Goal: Task Accomplishment & Management: Complete application form

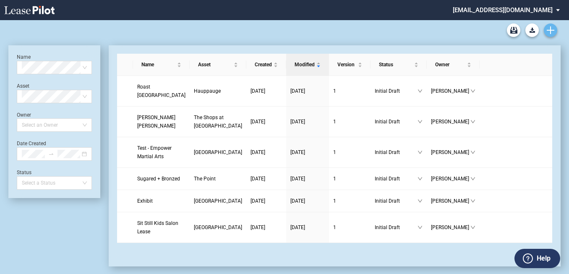
click at [553, 28] on icon "Create new document" at bounding box center [551, 30] width 8 height 8
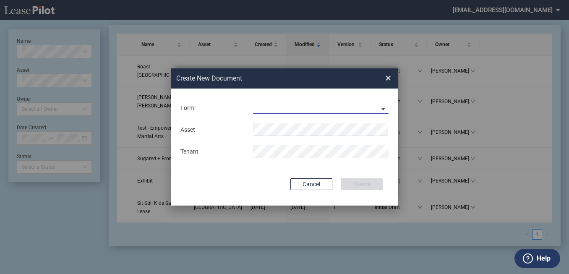
click at [349, 108] on md-select "Long Retail Lease Long Retail Lease Santana Row Long Retail Lease Hoboken Long …" at bounding box center [321, 108] width 136 height 13
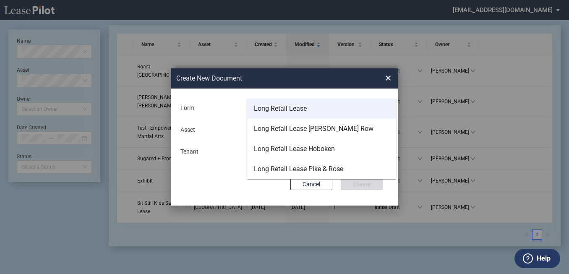
click at [349, 108] on md-option "Long Retail Lease" at bounding box center [321, 109] width 149 height 20
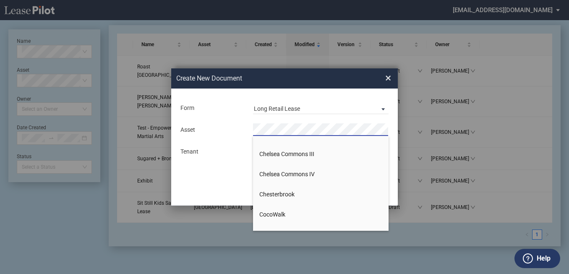
scroll to position [671, 0]
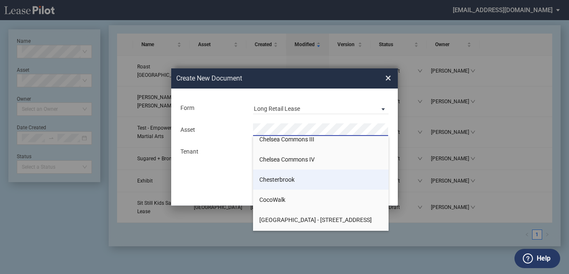
click at [290, 183] on li "Chesterbrook" at bounding box center [321, 180] width 136 height 20
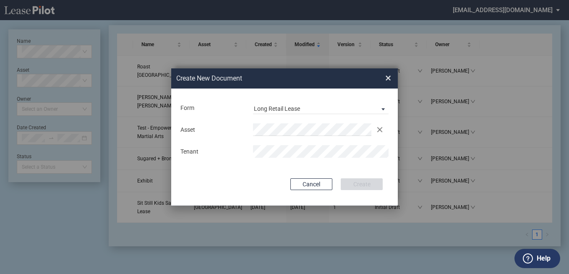
click at [350, 167] on md-input-container "Use Conformed Deal The selected building was not in your LeasePilot platform wh…" at bounding box center [285, 167] width 210 height 2
click at [345, 168] on md-input-container "Use Conformed Deal The selected building was not in your LeasePilot platform wh…" at bounding box center [285, 167] width 210 height 2
click at [389, 73] on span "×" at bounding box center [388, 77] width 6 height 13
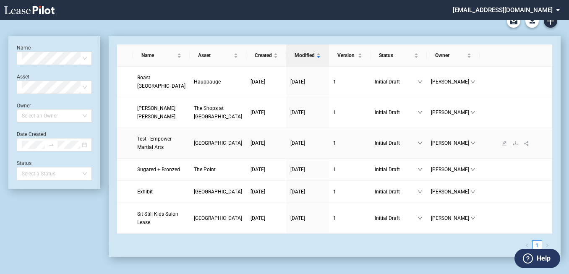
scroll to position [0, 0]
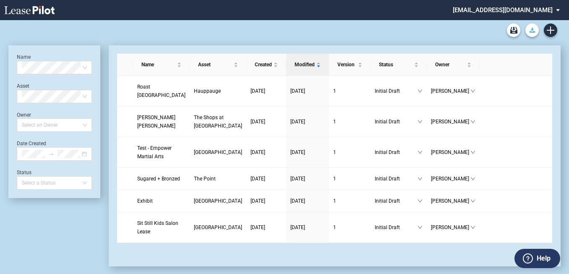
click at [533, 32] on use "Download Blank Form" at bounding box center [531, 30] width 5 height 5
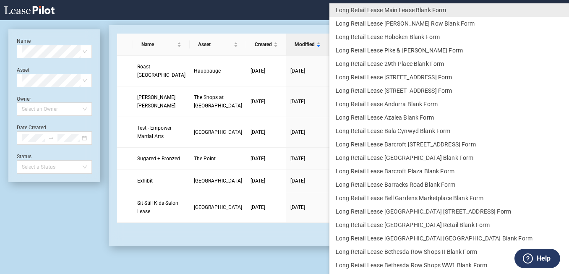
click at [560, 10] on md-backdrop at bounding box center [284, 147] width 569 height 294
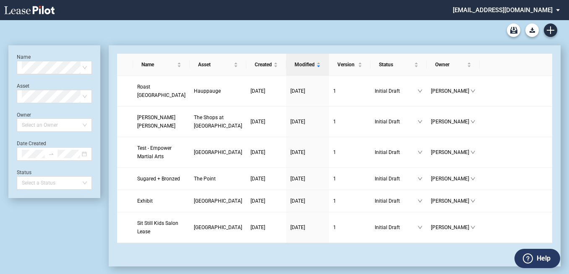
scroll to position [20, 0]
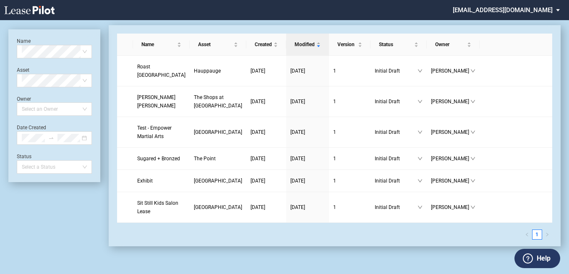
click at [560, 10] on md-select "[EMAIL_ADDRESS][DOMAIN_NAME] Settings Sign Out" at bounding box center [509, 9] width 115 height 19
click at [560, 10] on div "Settings Sign Out" at bounding box center [516, 22] width 116 height 39
click at [403, 11] on md-backdrop at bounding box center [284, 147] width 569 height 294
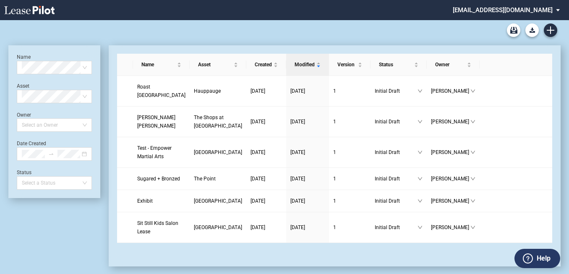
scroll to position [20, 0]
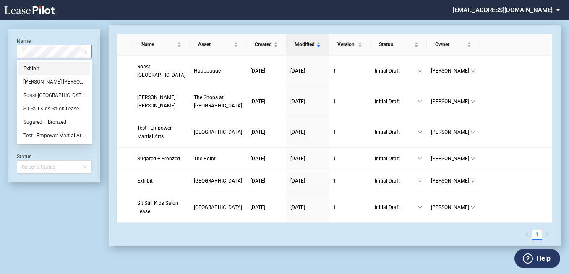
click at [86, 51] on span at bounding box center [54, 51] width 65 height 13
click at [86, 50] on span at bounding box center [54, 51] width 65 height 13
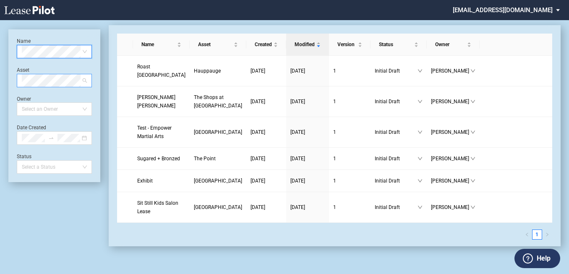
click at [83, 81] on span at bounding box center [54, 80] width 65 height 13
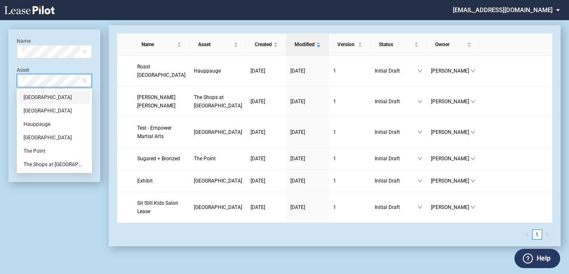
click at [83, 81] on span at bounding box center [54, 80] width 65 height 13
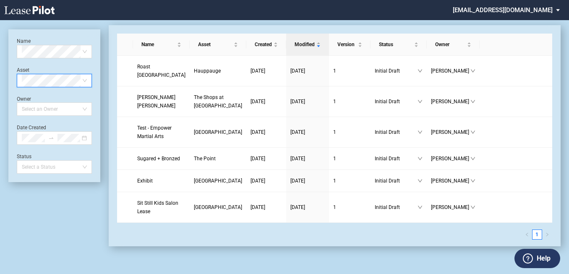
scroll to position [0, 0]
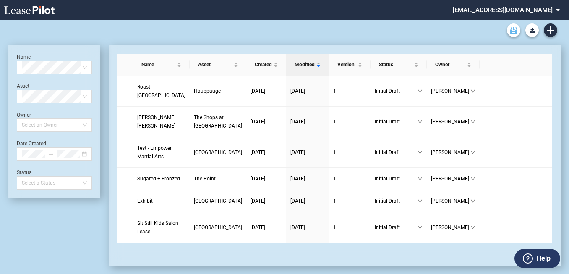
click at [514, 34] on link "Archive" at bounding box center [513, 29] width 13 height 13
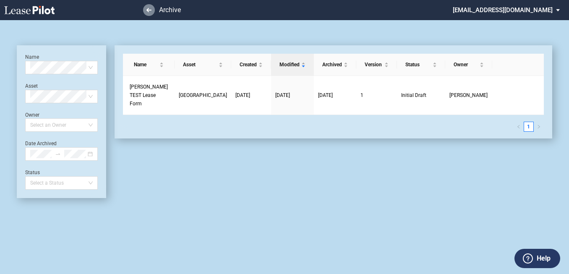
click at [149, 11] on icon at bounding box center [148, 10] width 5 height 4
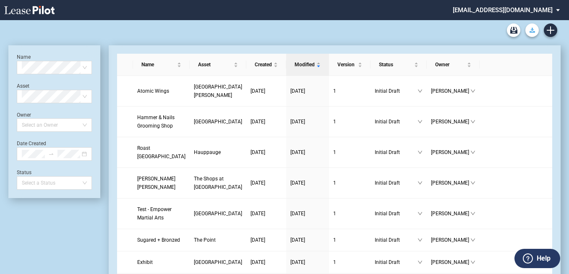
click at [534, 32] on use "Download Blank Form" at bounding box center [531, 30] width 5 height 5
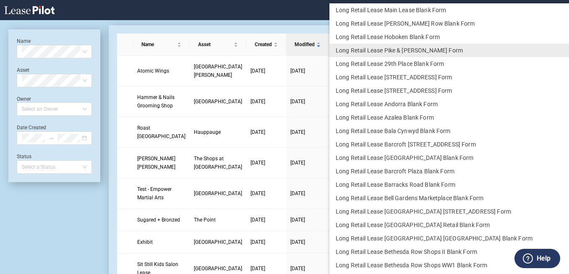
click at [293, 12] on md-backdrop at bounding box center [284, 147] width 569 height 294
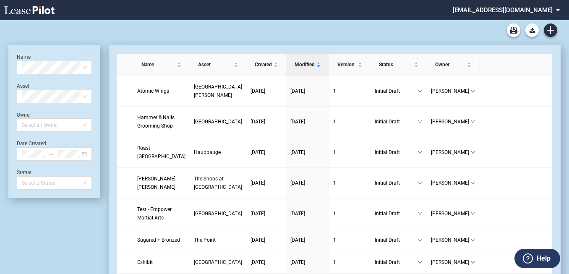
click at [562, 13] on md-select "[EMAIL_ADDRESS][DOMAIN_NAME] Settings Sign Out" at bounding box center [509, 9] width 115 height 19
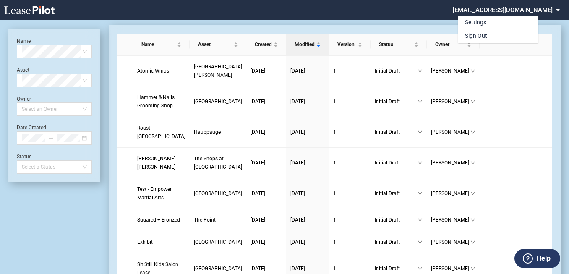
click at [341, 3] on md-backdrop at bounding box center [284, 147] width 569 height 294
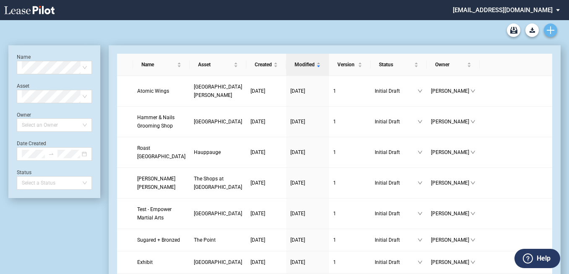
click at [547, 30] on use "Create new document" at bounding box center [551, 30] width 8 height 8
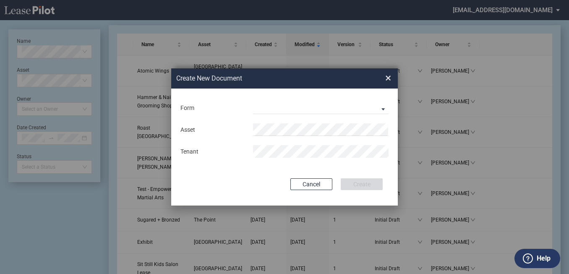
drag, startPoint x: 312, startPoint y: 184, endPoint x: 322, endPoint y: 184, distance: 10.5
click at [312, 184] on button "Cancel" at bounding box center [311, 184] width 42 height 12
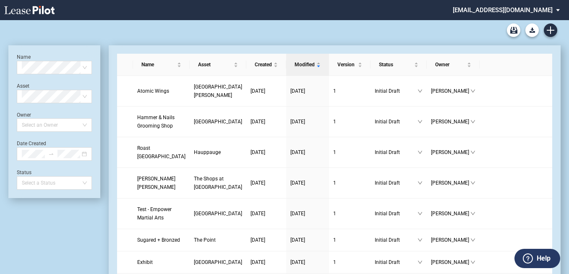
scroll to position [20, 0]
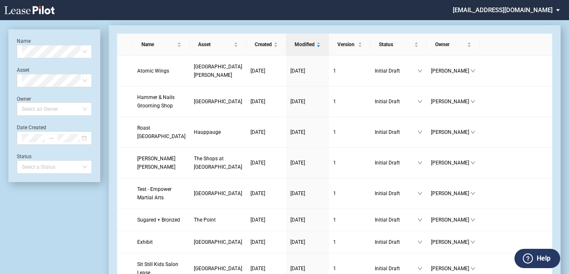
click at [548, 12] on md-select "[EMAIL_ADDRESS][DOMAIN_NAME]" at bounding box center [509, 9] width 115 height 19
click at [419, 11] on md-backdrop at bounding box center [284, 147] width 569 height 294
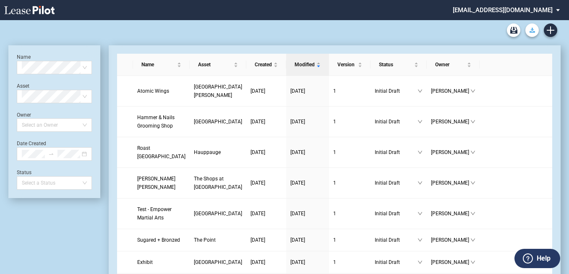
click at [533, 29] on icon "Download Blank Form" at bounding box center [531, 30] width 5 height 5
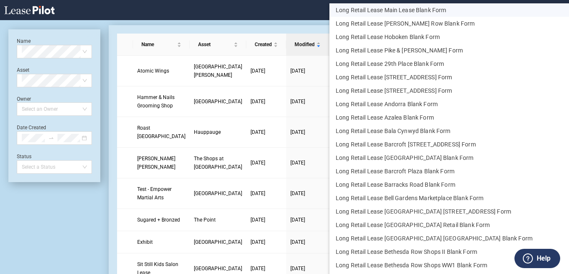
click at [449, 10] on button "Long Retail Lease Main Lease Blank Form" at bounding box center [465, 9] width 273 height 13
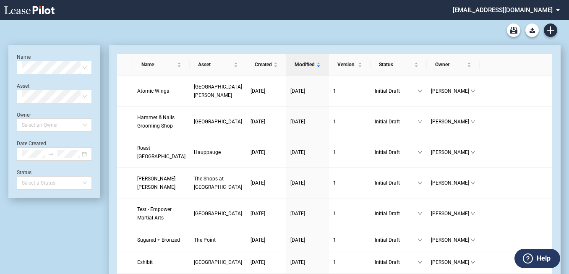
click at [312, 32] on div at bounding box center [284, 30] width 552 height 20
click at [530, 31] on use "Download Blank Form" at bounding box center [531, 30] width 5 height 5
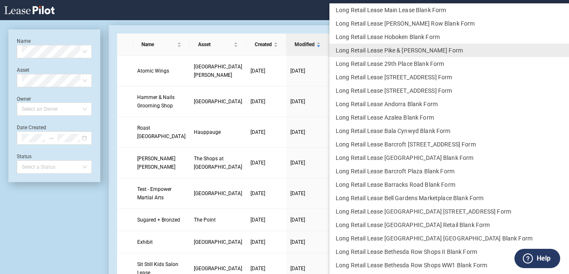
click at [279, 16] on md-backdrop at bounding box center [284, 147] width 569 height 294
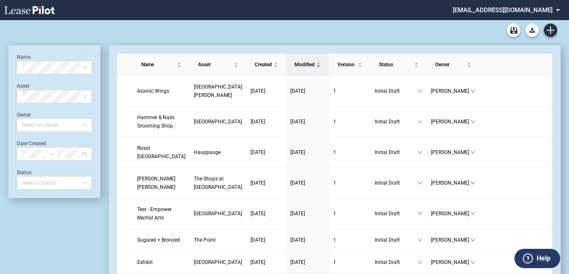
drag, startPoint x: 532, startPoint y: 29, endPoint x: 386, endPoint y: 33, distance: 146.5
click at [386, 33] on div at bounding box center [284, 30] width 552 height 20
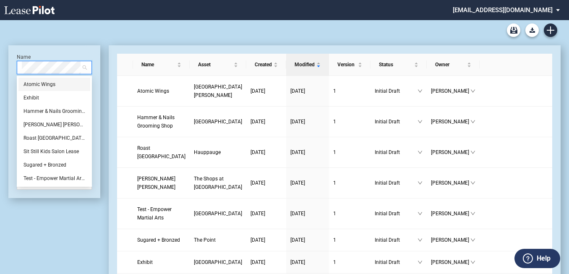
click at [106, 89] on div "Name Asset Created Modified Version Status Owner Atomic Wings Fresh Meadows Pla…" at bounding box center [330, 186] width 460 height 282
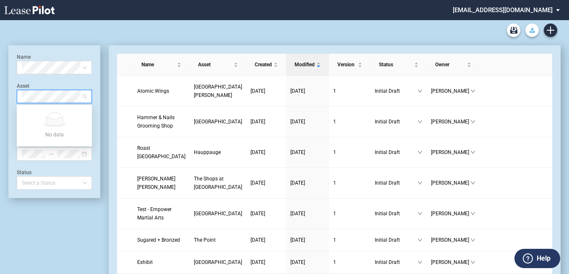
click at [537, 31] on button "Download Blank Form" at bounding box center [531, 29] width 13 height 13
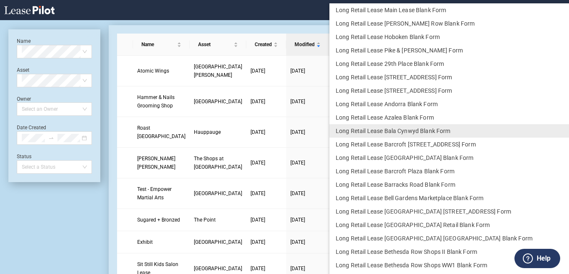
click at [260, 8] on md-backdrop at bounding box center [284, 147] width 569 height 294
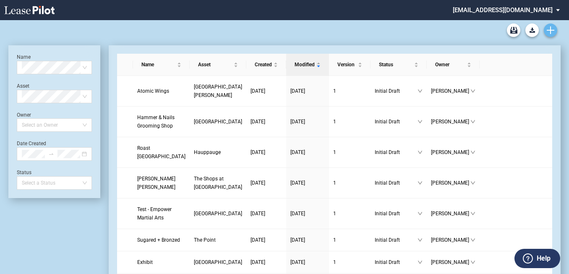
click at [552, 31] on use "Create new document" at bounding box center [551, 30] width 8 height 8
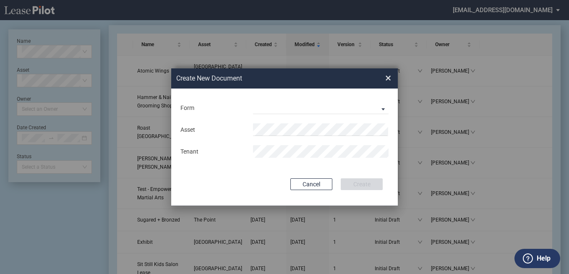
click at [283, 100] on div "Form Long Retail Lease Long Retail Lease Santana Row Long Retail Lease Hoboken …" at bounding box center [285, 108] width 210 height 22
click at [384, 107] on md-select "Long Retail Lease Long Retail Lease Santana Row Long Retail Lease Hoboken Long …" at bounding box center [321, 108] width 136 height 13
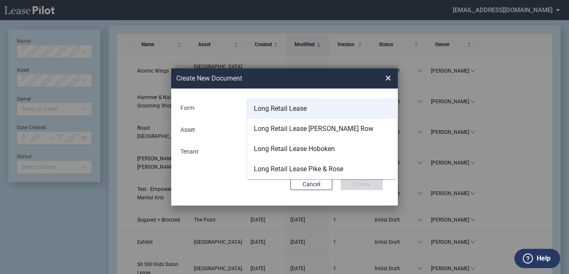
click at [269, 106] on div "Long Retail Lease" at bounding box center [280, 108] width 53 height 9
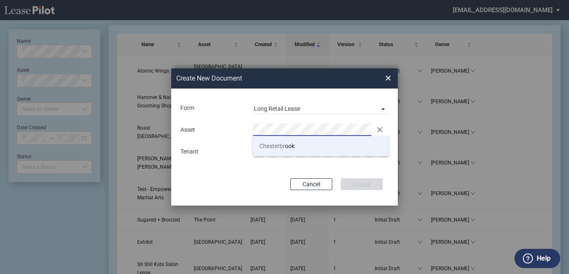
click at [272, 143] on span "Chesterbr" at bounding box center [272, 146] width 26 height 7
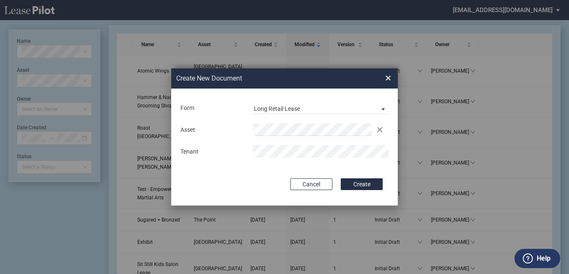
click at [355, 182] on button "Create" at bounding box center [362, 184] width 42 height 12
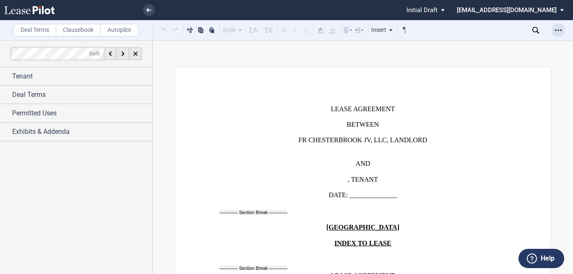
click at [562, 28] on div "Open Lease options menu" at bounding box center [558, 29] width 13 height 13
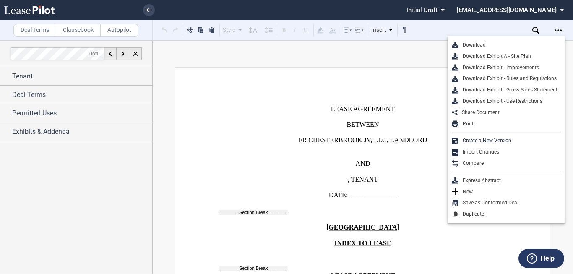
click at [477, 44] on div "Download" at bounding box center [510, 45] width 102 height 7
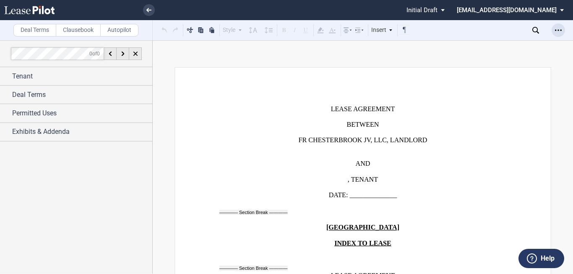
click at [561, 32] on icon "Open Lease options menu" at bounding box center [558, 30] width 7 height 7
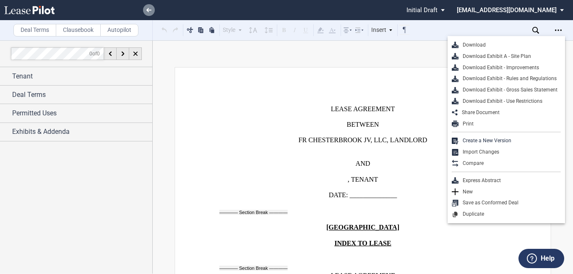
click at [144, 10] on link at bounding box center [149, 10] width 12 height 12
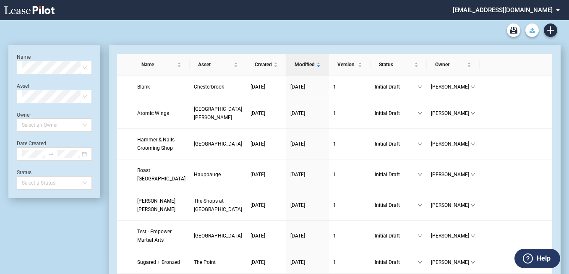
click at [530, 31] on use "Download Blank Form" at bounding box center [531, 30] width 5 height 5
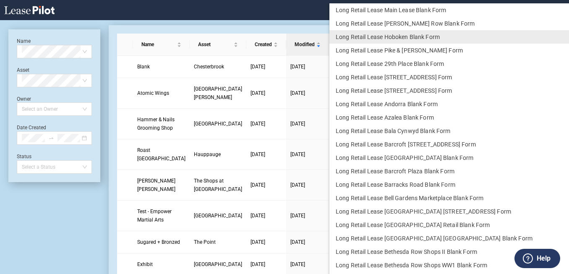
click at [294, 7] on md-backdrop at bounding box center [284, 147] width 569 height 294
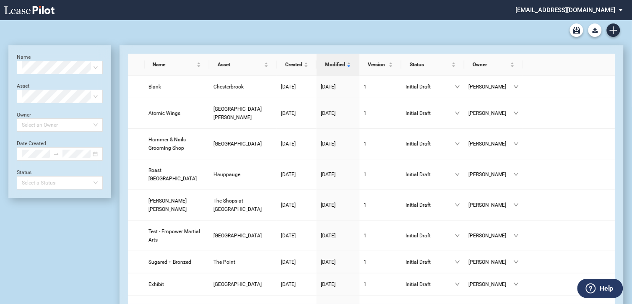
drag, startPoint x: 554, startPoint y: 0, endPoint x: 406, endPoint y: 33, distance: 151.3
click at [406, 33] on div at bounding box center [316, 30] width 616 height 20
click at [569, 274] on label "Help" at bounding box center [607, 288] width 14 height 11
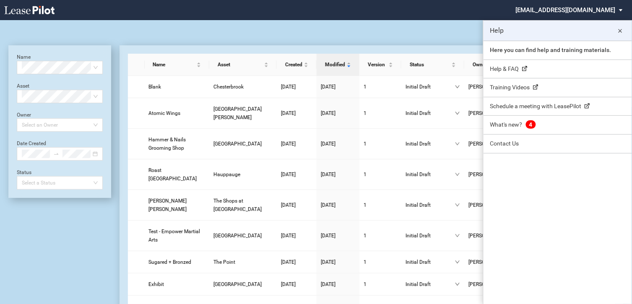
click at [444, 23] on div at bounding box center [316, 30] width 616 height 20
click at [569, 30] on md-icon "close" at bounding box center [621, 31] width 10 height 10
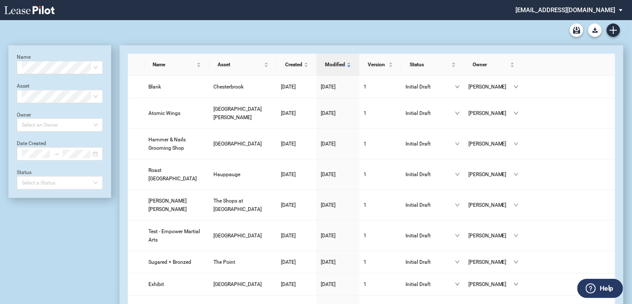
click at [569, 8] on md-select "[EMAIL_ADDRESS][DOMAIN_NAME] Settings Sign Out" at bounding box center [572, 9] width 115 height 19
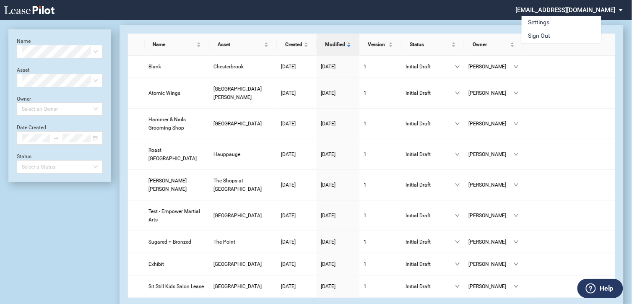
click at [433, 11] on md-backdrop at bounding box center [316, 162] width 632 height 324
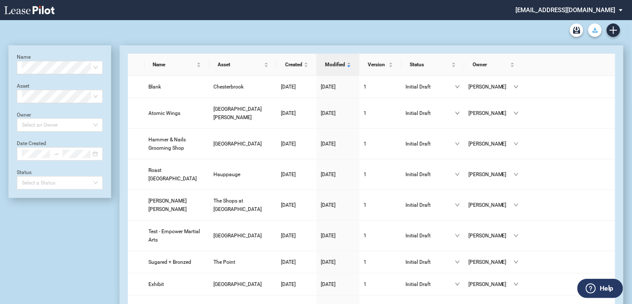
click at [569, 30] on icon "Download Blank Form" at bounding box center [595, 30] width 5 height 5
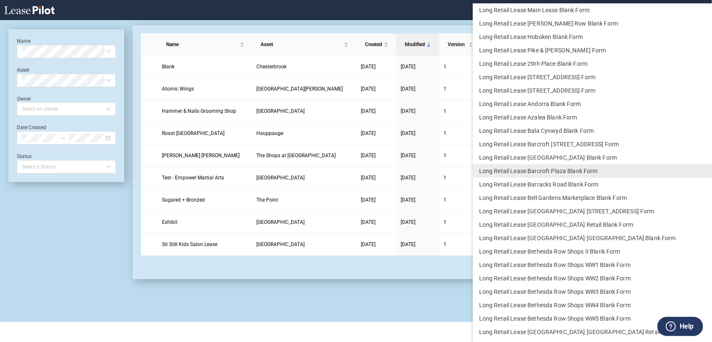
drag, startPoint x: 336, startPoint y: 2, endPoint x: 459, endPoint y: 9, distance: 124.0
click at [459, 10] on md-backdrop at bounding box center [356, 162] width 712 height 324
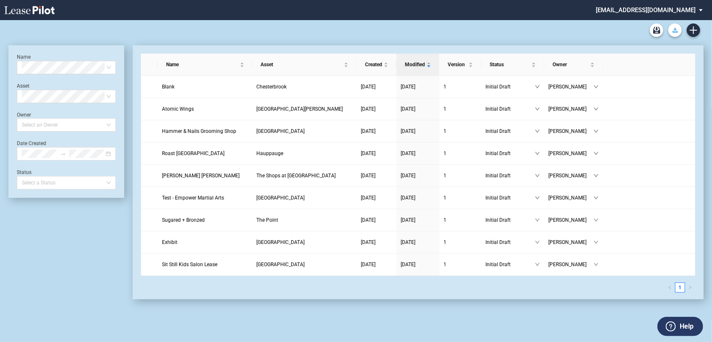
click at [569, 29] on use "Download Blank Form" at bounding box center [675, 30] width 5 height 5
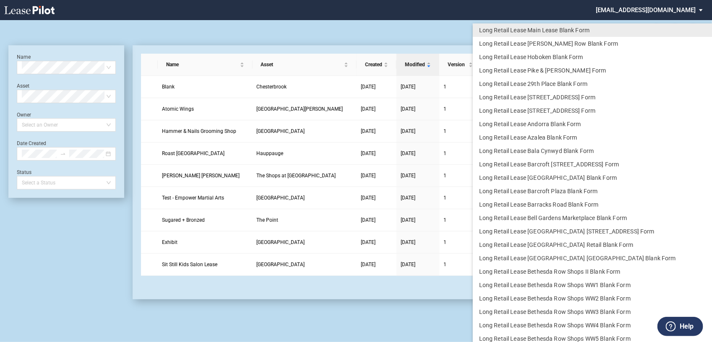
click at [549, 10] on md-backdrop at bounding box center [356, 171] width 712 height 342
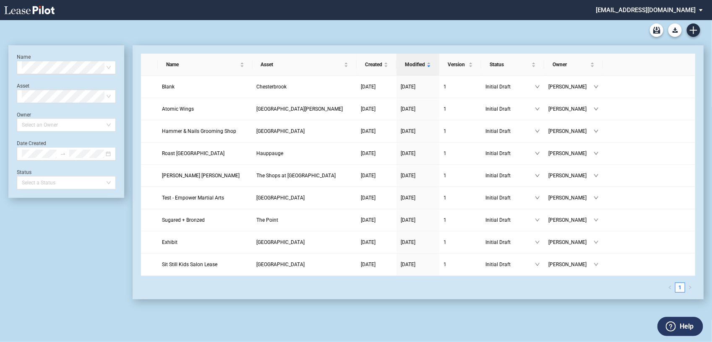
drag, startPoint x: 676, startPoint y: 31, endPoint x: 448, endPoint y: 33, distance: 227.4
click at [448, 33] on div at bounding box center [355, 30] width 695 height 20
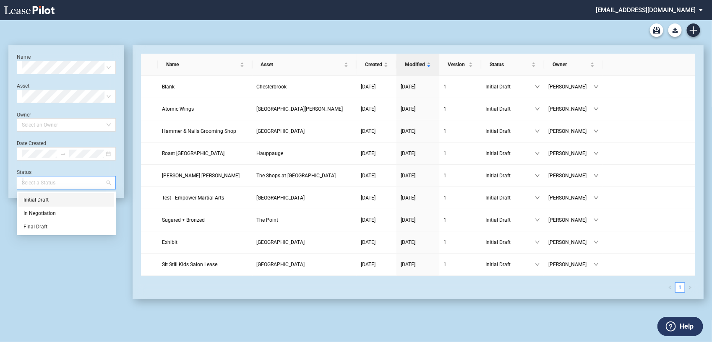
click at [58, 177] on div at bounding box center [62, 183] width 88 height 12
click at [534, 32] on div at bounding box center [355, 30] width 695 height 20
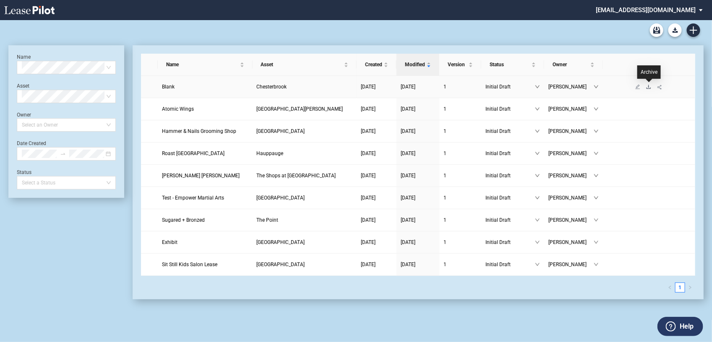
click at [569, 86] on icon "download" at bounding box center [648, 86] width 5 height 5
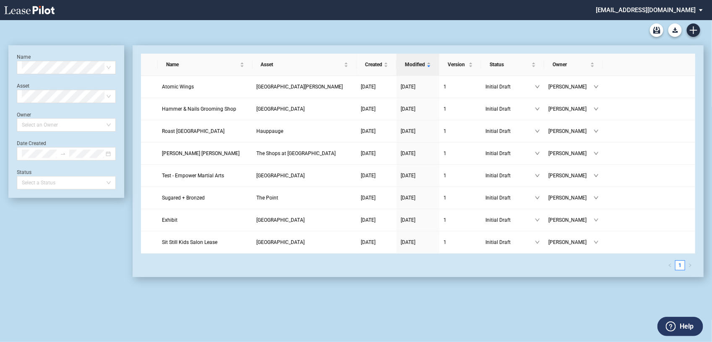
click at [701, 10] on md-select "[EMAIL_ADDRESS][DOMAIN_NAME] Settings Sign Out" at bounding box center [652, 9] width 115 height 19
click at [687, 322] on label "Help" at bounding box center [687, 326] width 14 height 11
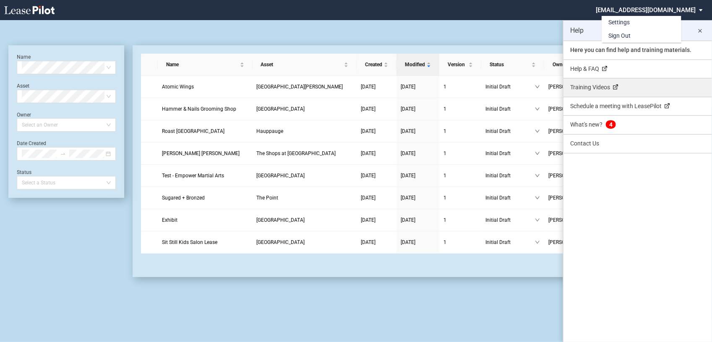
click at [590, 86] on link "Training Videos" at bounding box center [637, 87] width 149 height 18
drag, startPoint x: 540, startPoint y: 300, endPoint x: 536, endPoint y: 297, distance: 4.8
click at [540, 300] on md-backdrop at bounding box center [356, 171] width 712 height 342
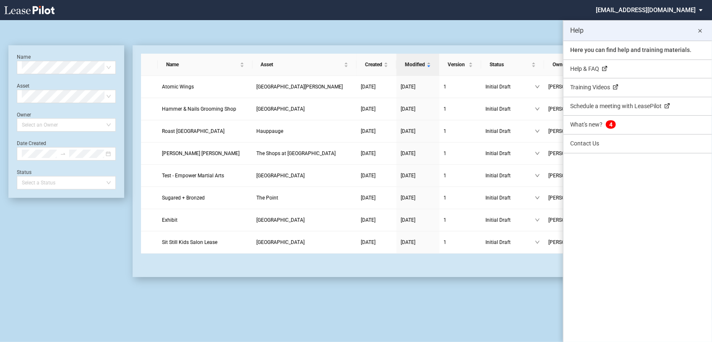
click at [701, 30] on md-icon "close" at bounding box center [700, 31] width 10 height 10
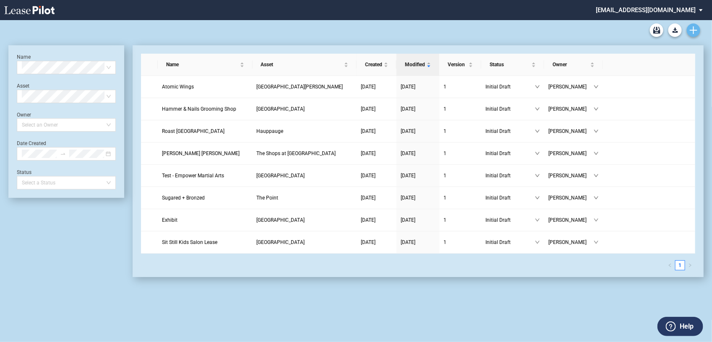
click at [690, 29] on icon "Create new document" at bounding box center [694, 30] width 8 height 8
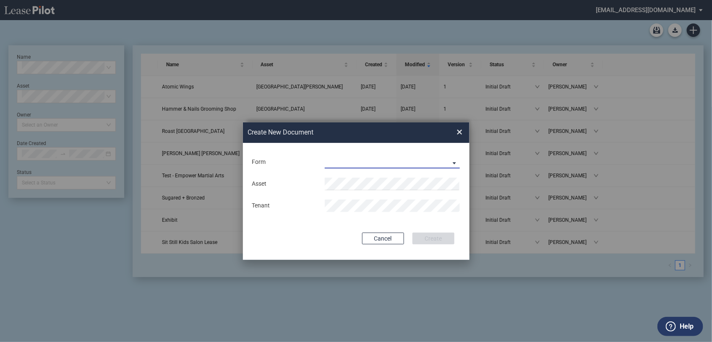
click at [444, 160] on md-select "Long Retail Lease Long Retail Lease Santana Row Long Retail Lease Hoboken Long …" at bounding box center [393, 162] width 136 height 13
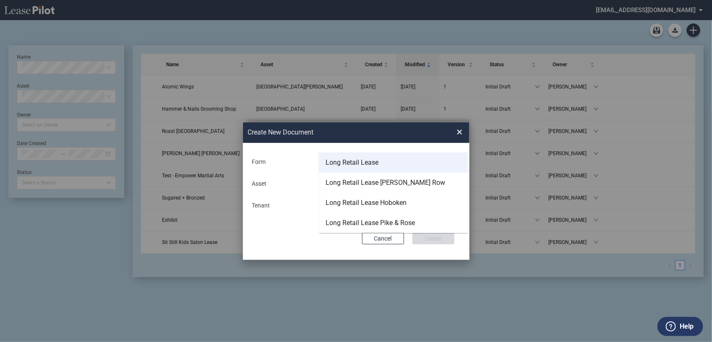
click at [370, 162] on div "Long Retail Lease" at bounding box center [352, 162] width 53 height 9
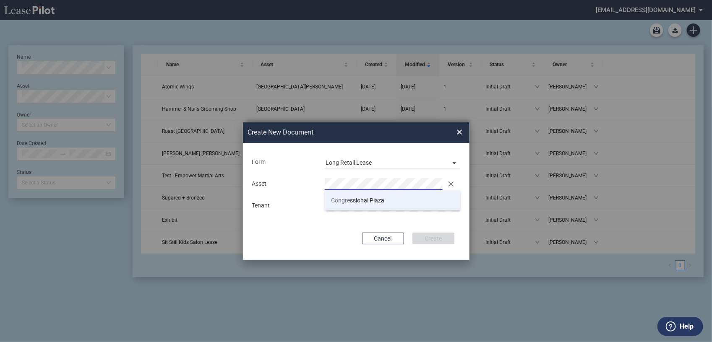
click at [358, 201] on span "Congre ssional Plaza" at bounding box center [357, 200] width 53 height 7
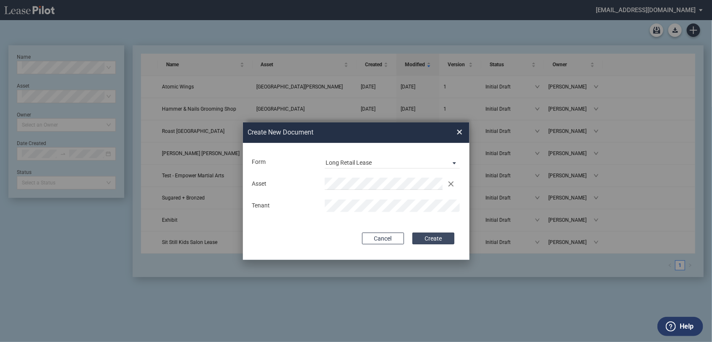
click at [428, 240] on button "Create" at bounding box center [433, 239] width 42 height 12
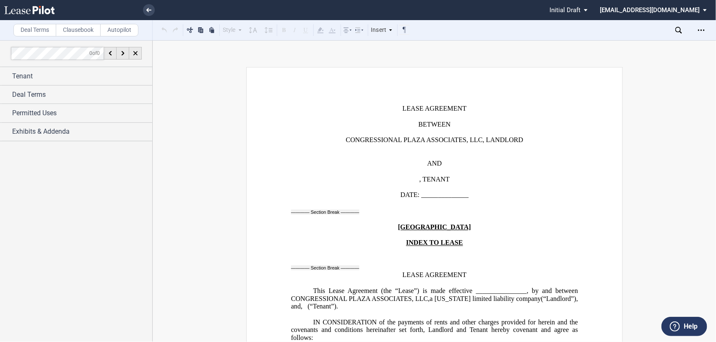
click at [703, 28] on icon "Open Lease options menu" at bounding box center [701, 30] width 7 height 7
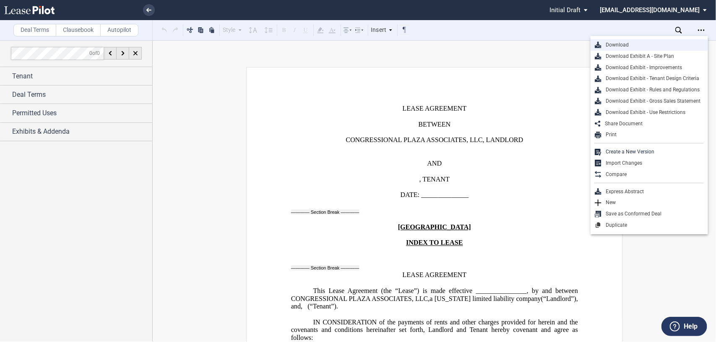
click at [632, 45] on div "Download" at bounding box center [653, 45] width 102 height 7
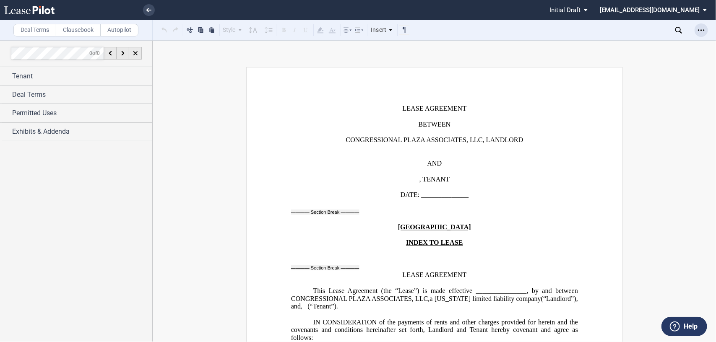
click at [706, 32] on div "Open Lease options menu" at bounding box center [701, 29] width 13 height 13
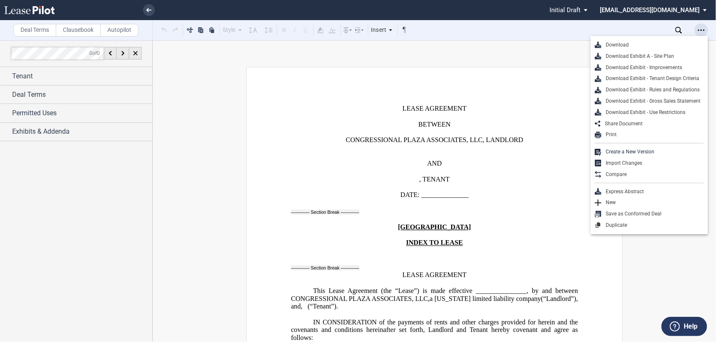
click at [703, 26] on div "Open Lease options menu" at bounding box center [701, 29] width 13 height 13
click at [704, 26] on div "Open Lease options menu" at bounding box center [701, 29] width 13 height 13
click at [701, 28] on icon "Open Lease options menu" at bounding box center [701, 30] width 7 height 7
click at [589, 26] on div "Download Download Exhibit A - Site Plan Download Exhibit - Improvements Downloa…" at bounding box center [641, 30] width 149 height 20
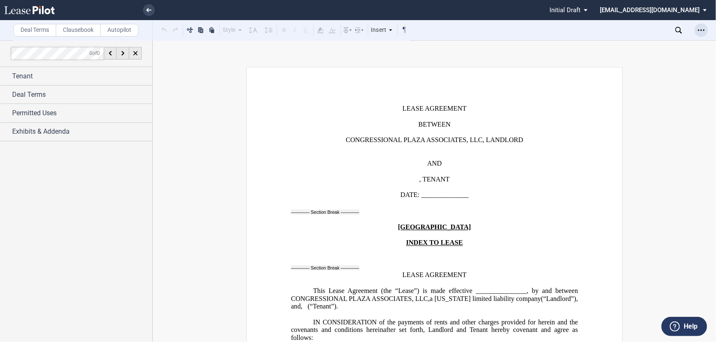
click at [702, 27] on icon "Open Lease options menu" at bounding box center [701, 30] width 7 height 7
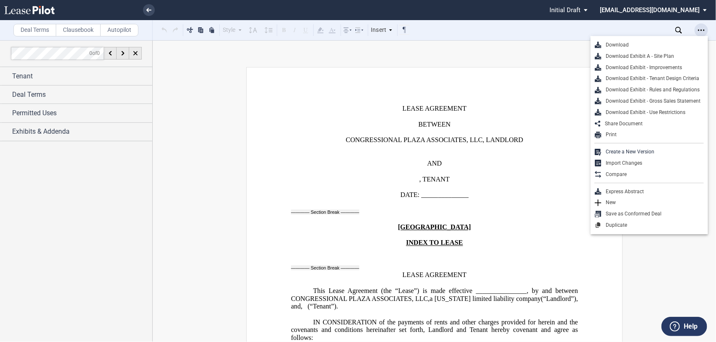
click at [702, 27] on icon "Open Lease options menu" at bounding box center [701, 30] width 7 height 7
click at [700, 10] on md-select "mmungarro@federalrealty.com Settings Sign Out" at bounding box center [656, 9] width 115 height 19
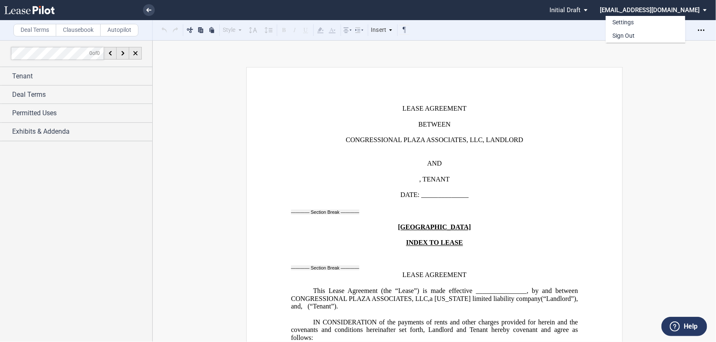
click at [683, 83] on md-backdrop at bounding box center [358, 171] width 716 height 342
click at [701, 32] on icon "Open Lease options menu" at bounding box center [701, 30] width 7 height 7
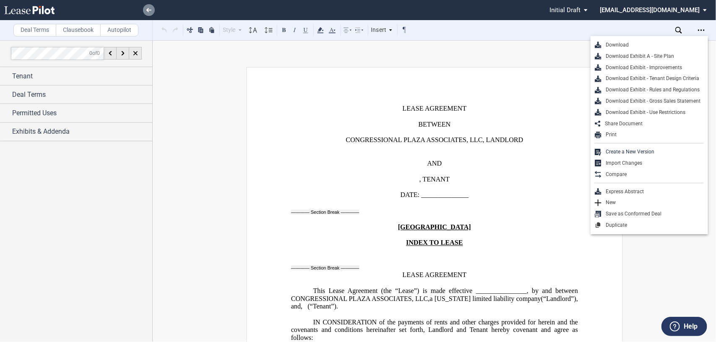
click at [147, 13] on link at bounding box center [149, 10] width 12 height 12
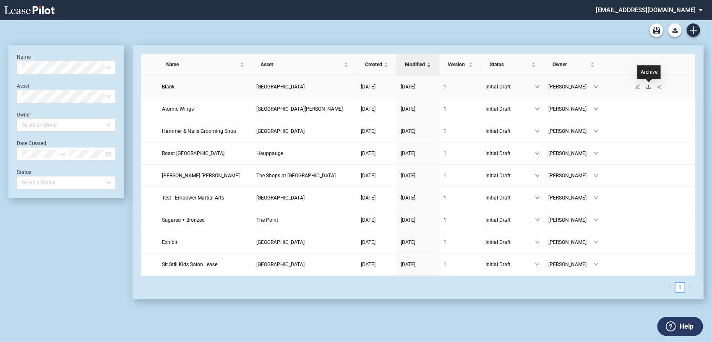
click at [649, 87] on icon "download" at bounding box center [648, 86] width 5 height 5
